Goal: Task Accomplishment & Management: Use online tool/utility

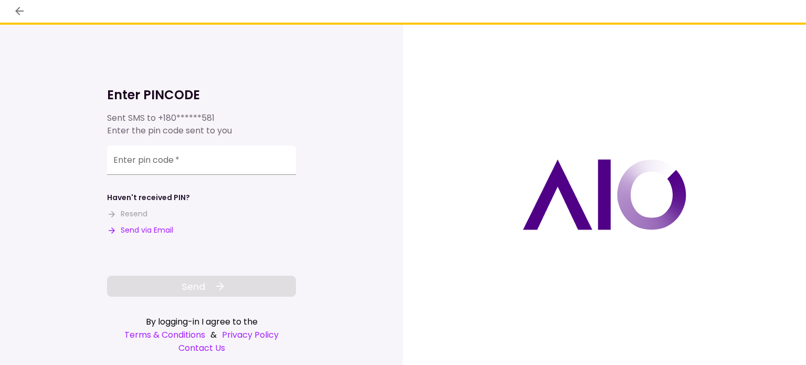
click at [154, 229] on button "Send via Email" at bounding box center [140, 230] width 66 height 11
click at [187, 164] on input "Enter pin code   *" at bounding box center [201, 159] width 189 height 29
paste input "******"
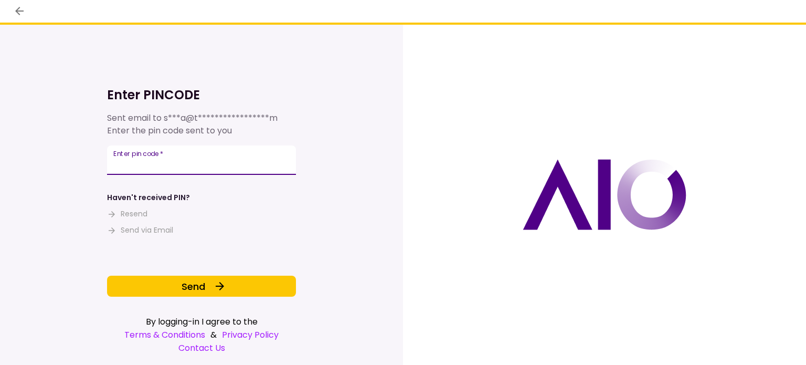
type input "******"
click at [168, 274] on div "**********" at bounding box center [201, 175] width 189 height 241
click at [168, 278] on button "Send" at bounding box center [201, 285] width 189 height 21
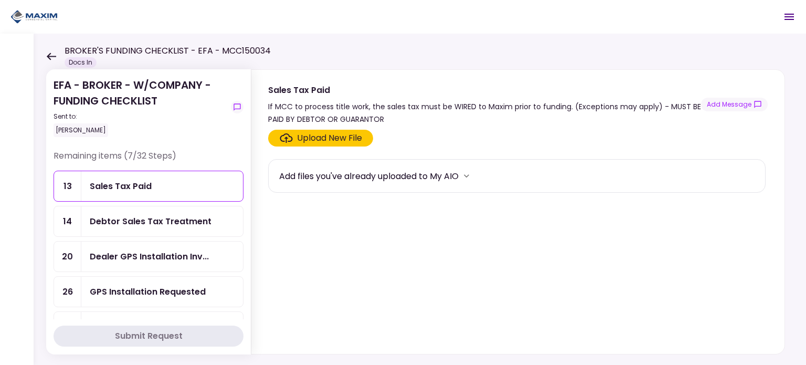
click at [157, 194] on div "Sales Tax Paid" at bounding box center [162, 186] width 162 height 30
click at [730, 104] on button "Add Message" at bounding box center [734, 105] width 67 height 14
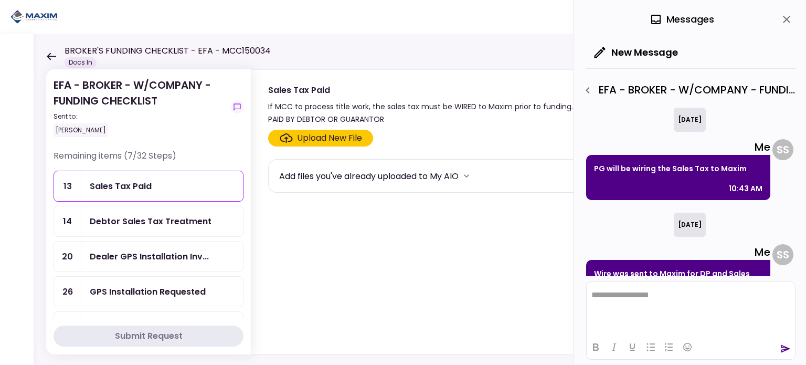
scroll to position [34, 0]
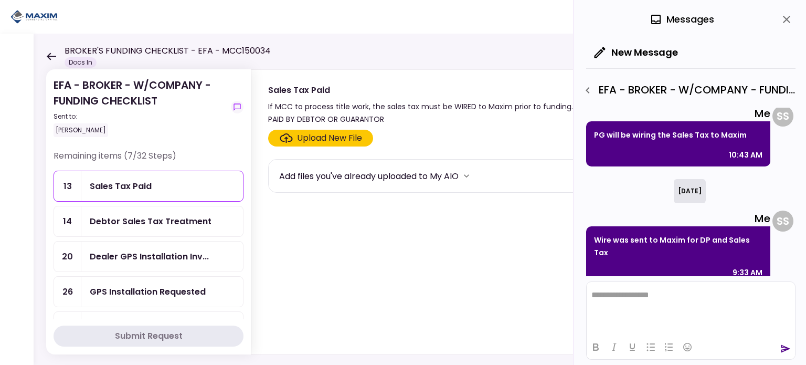
click at [783, 14] on icon "close" at bounding box center [786, 19] width 13 height 13
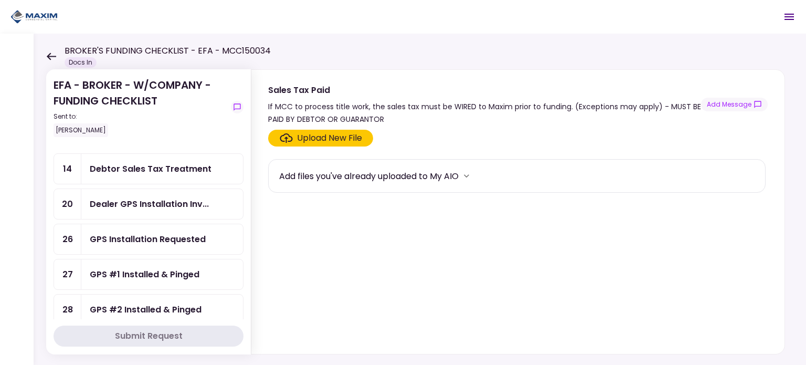
scroll to position [0, 0]
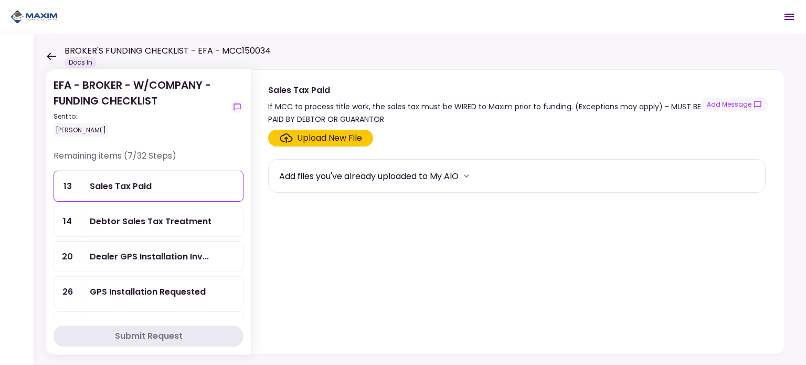
click at [146, 226] on div "Debtor Sales Tax Treatment" at bounding box center [151, 221] width 122 height 13
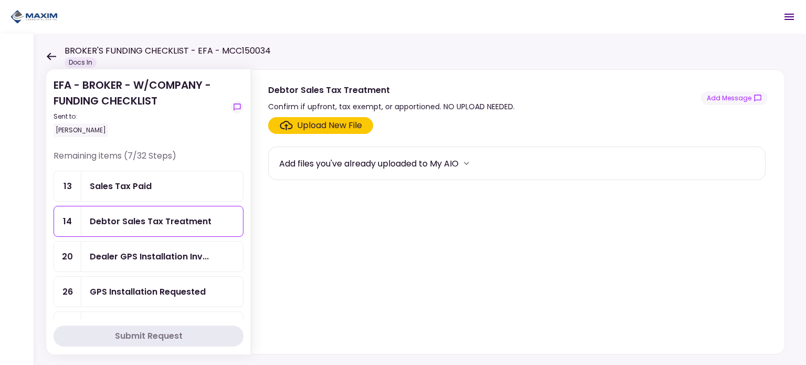
click at [756, 98] on icon "show-messages" at bounding box center [757, 98] width 8 height 8
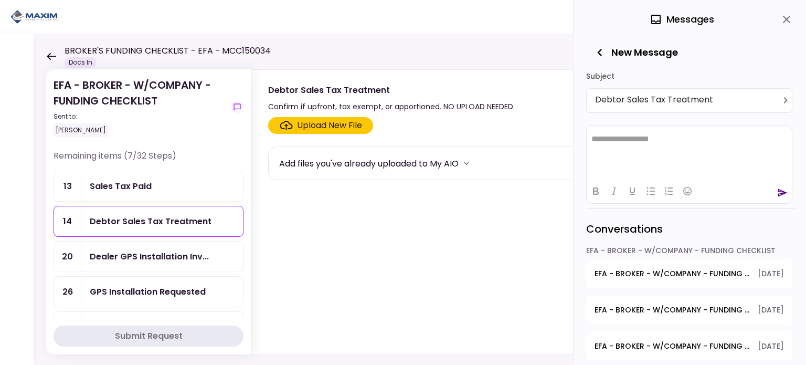
click at [785, 24] on icon "close" at bounding box center [786, 19] width 13 height 13
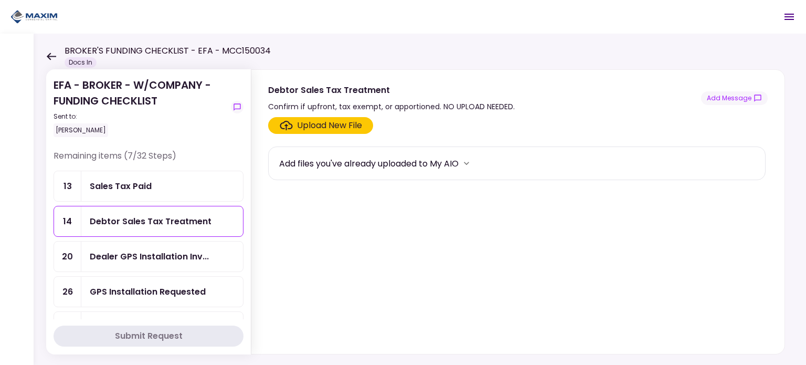
click at [148, 193] on div "Sales Tax Paid" at bounding box center [162, 186] width 162 height 30
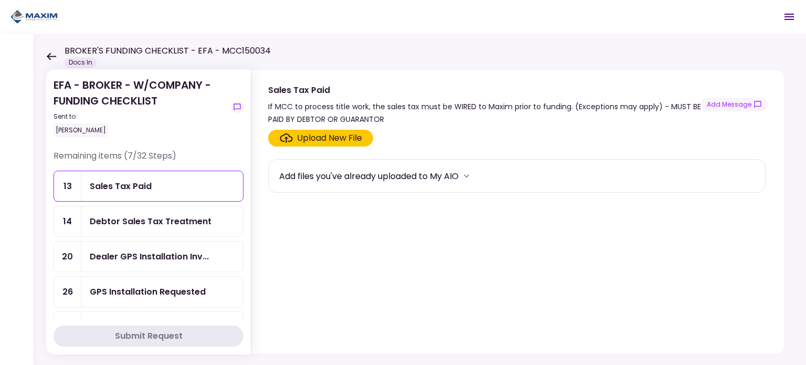
click at [737, 98] on button "Add Message" at bounding box center [734, 105] width 67 height 14
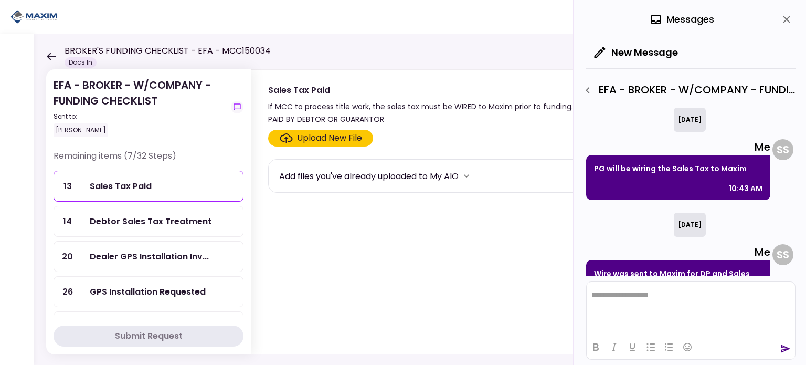
scroll to position [34, 0]
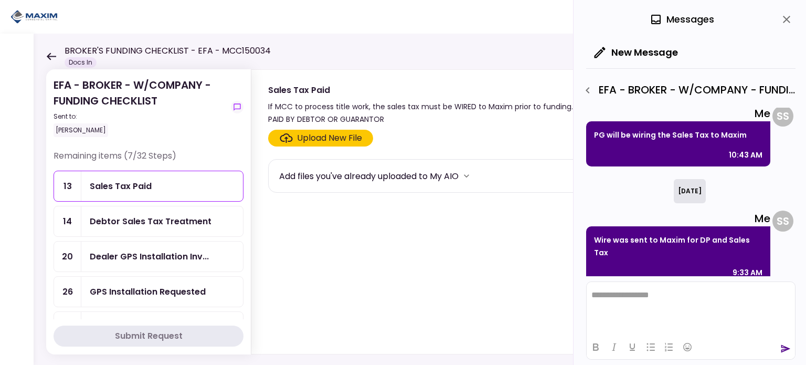
click at [621, 303] on html "**********" at bounding box center [691, 295] width 208 height 26
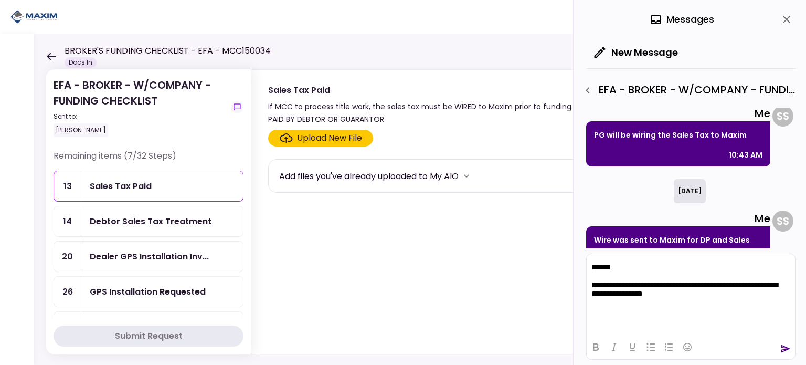
click at [784, 350] on icon "send" at bounding box center [785, 349] width 9 height 8
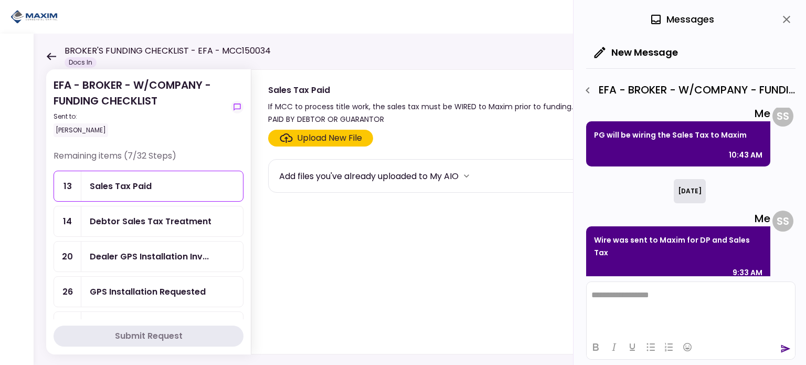
scroll to position [171, 0]
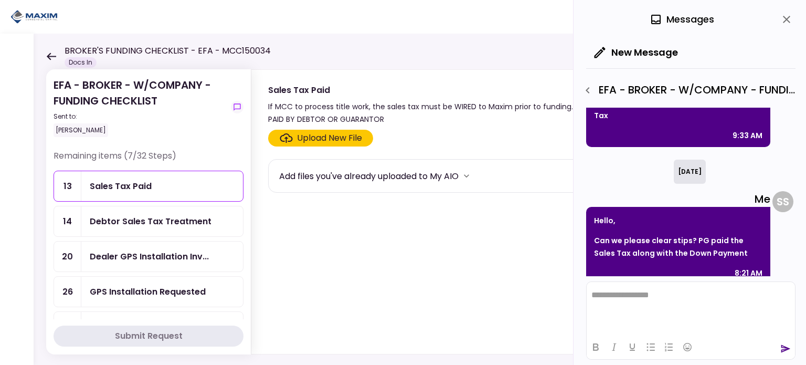
click at [788, 20] on icon "close" at bounding box center [786, 19] width 13 height 13
